Goal: Information Seeking & Learning: Find specific fact

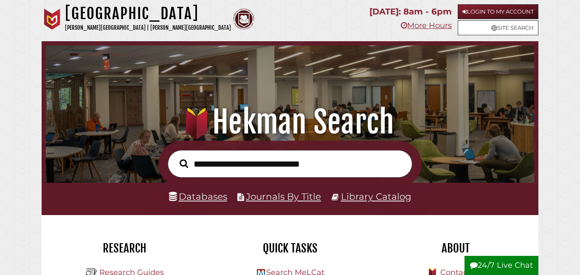
scroll to position [161, 484]
click at [488, 5] on link "Login to My Account" at bounding box center [497, 11] width 81 height 15
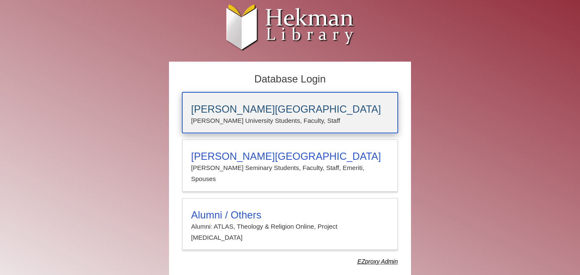
click at [244, 111] on h3 "[PERSON_NAME][GEOGRAPHIC_DATA]" at bounding box center [290, 109] width 198 height 12
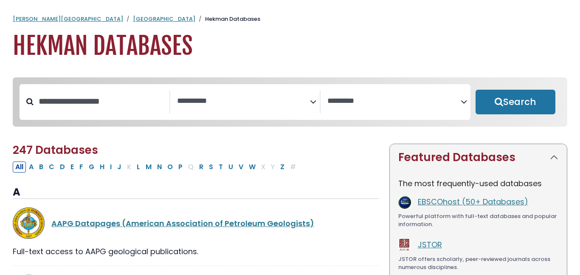
select select "Database Subject Filter"
select select "Database Vendors Filter"
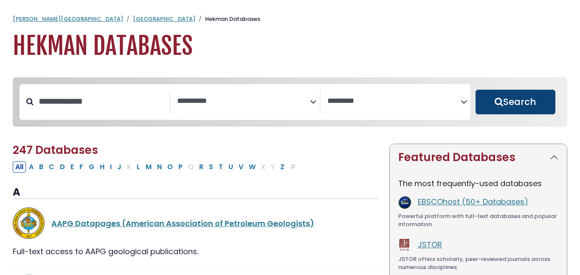
type input "**********"
click at [542, 98] on button "Search" at bounding box center [515, 102] width 80 height 25
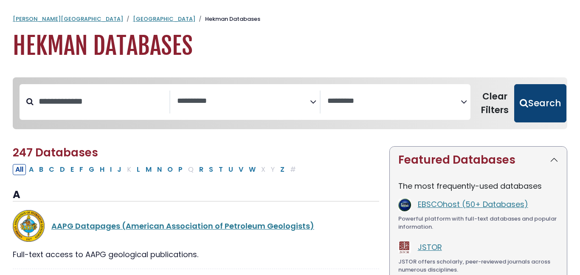
select select "Database Subject Filter"
select select "Database Vendors Filter"
